Goal: Task Accomplishment & Management: Manage account settings

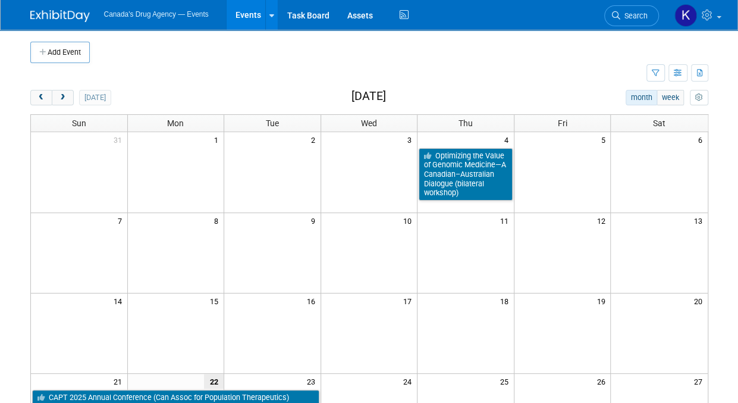
click at [234, 49] on td at bounding box center [383, 52] width 586 height 21
click at [63, 97] on span "next" at bounding box center [62, 98] width 9 height 8
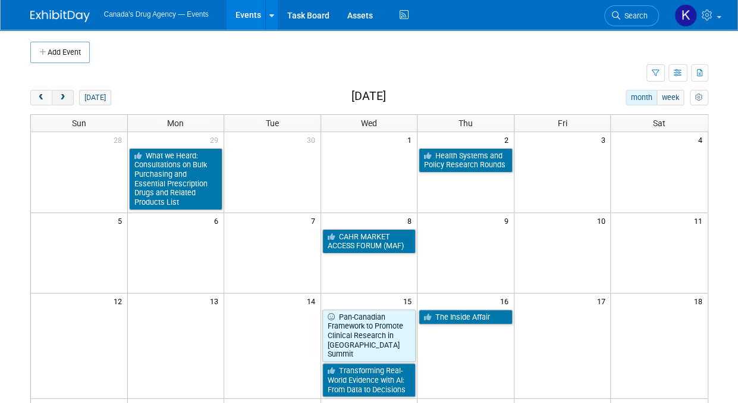
click at [62, 98] on span "next" at bounding box center [62, 98] width 9 height 8
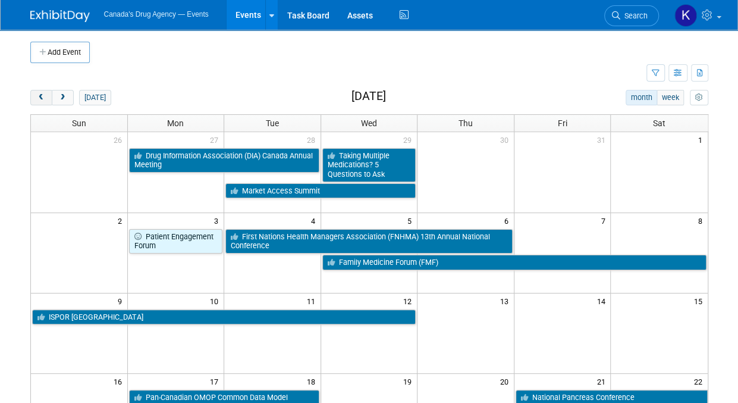
click at [30, 100] on button "prev" at bounding box center [41, 97] width 22 height 15
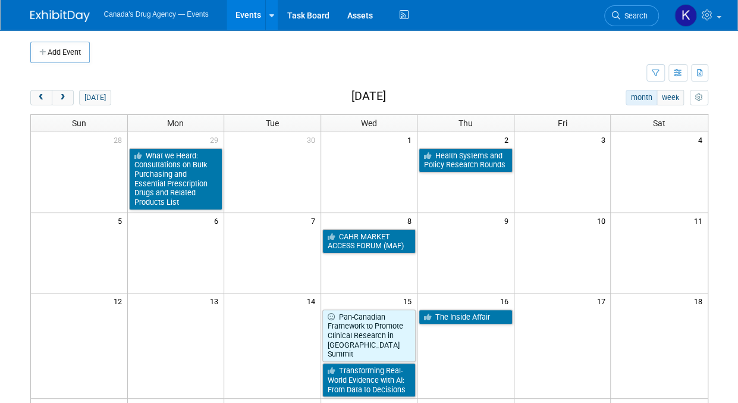
scroll to position [46, 0]
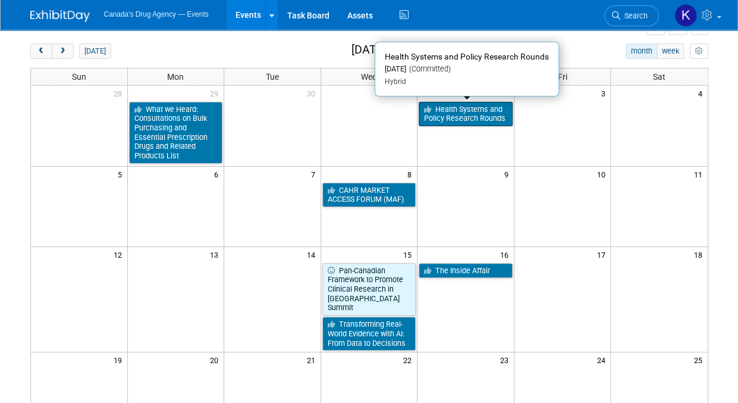
click at [494, 104] on link "Health Systems and Policy Research Rounds" at bounding box center [466, 114] width 94 height 24
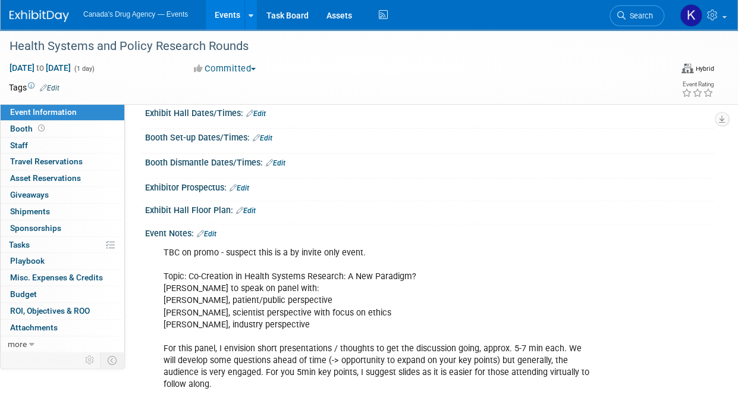
scroll to position [104, 0]
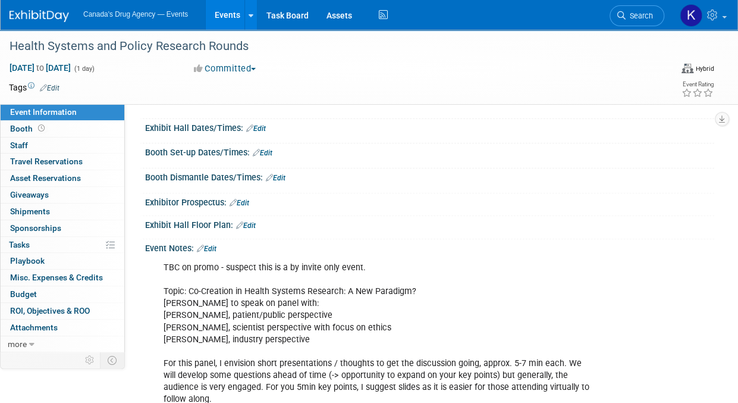
drag, startPoint x: 249, startPoint y: 43, endPoint x: -7, endPoint y: 51, distance: 255.9
click at [0, 51] on html "Canada's Drug Agency — Events Events Add Event Bulk Upload Events Shareable Eve…" at bounding box center [369, 97] width 738 height 403
drag, startPoint x: 10, startPoint y: 48, endPoint x: 246, endPoint y: 46, distance: 236.2
click at [246, 46] on div "Health Systems and Policy Research Rounds" at bounding box center [329, 46] width 649 height 21
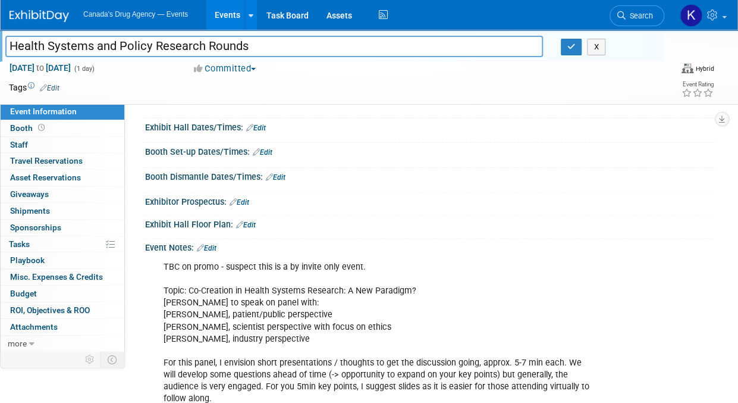
click at [246, 46] on input "Health Systems and Policy Research Rounds" at bounding box center [274, 46] width 538 height 21
